Goal: Entertainment & Leisure: Consume media (video, audio)

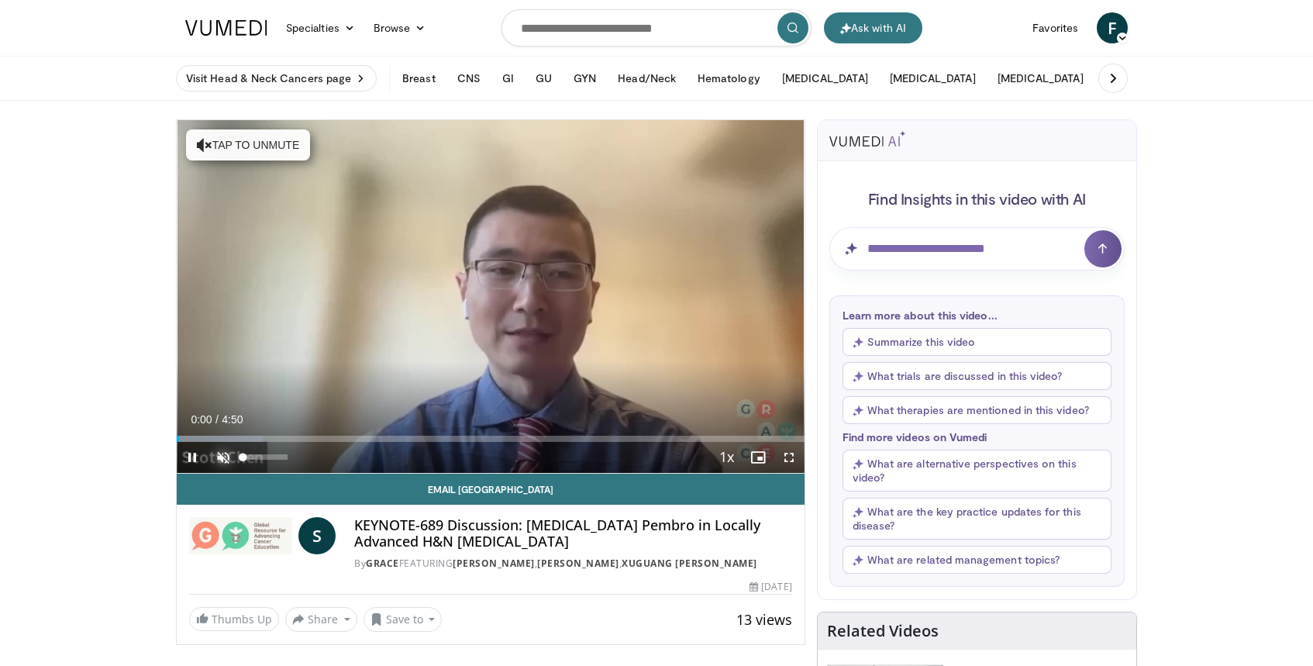
click at [220, 456] on span "Video Player" at bounding box center [223, 457] width 31 height 31
click at [789, 459] on span "Video Player" at bounding box center [789, 457] width 31 height 31
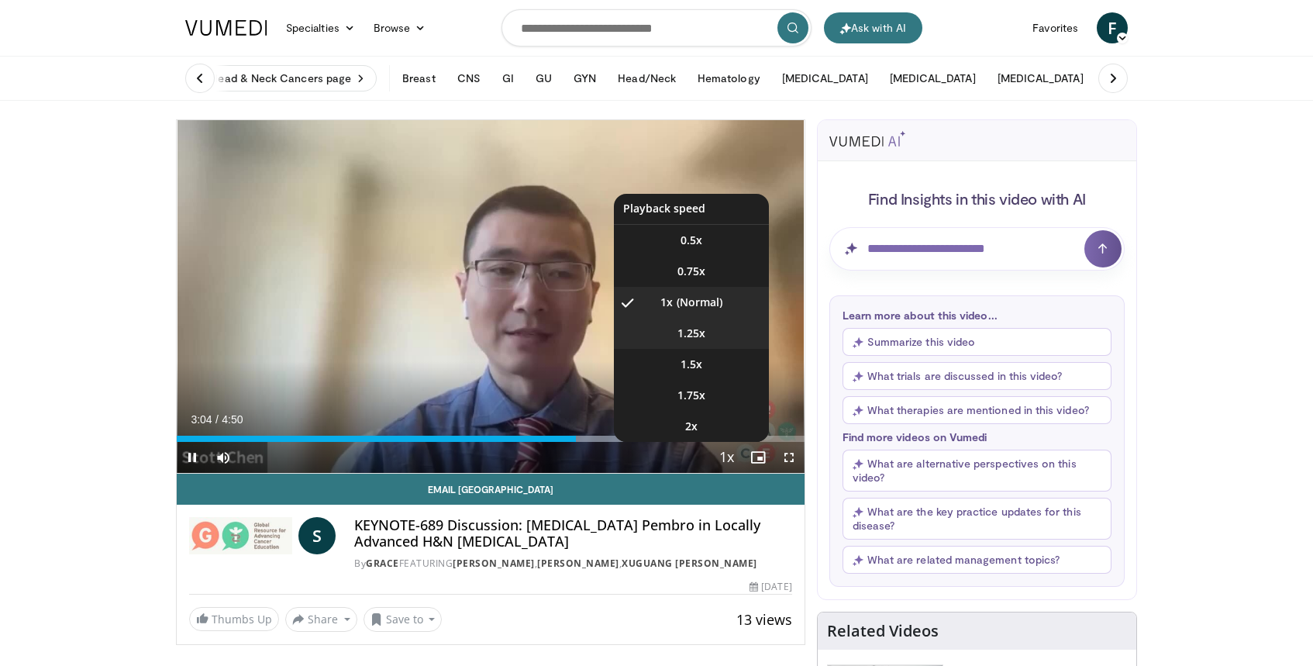
click at [704, 330] on span "1.25x" at bounding box center [692, 334] width 28 height 16
